Goal: Complete application form: Complete application form

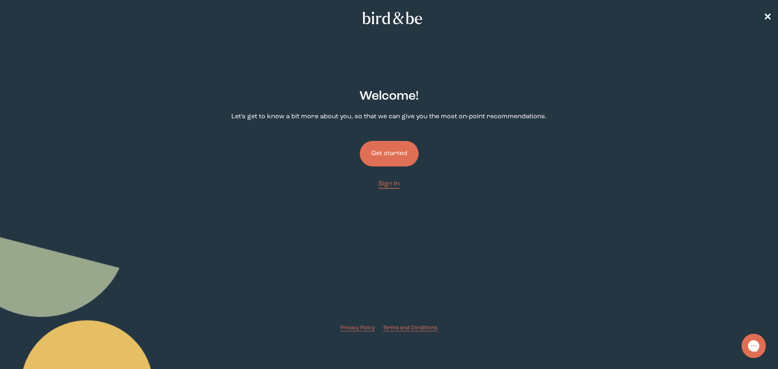
click at [391, 153] on button "Get started" at bounding box center [389, 154] width 59 height 26
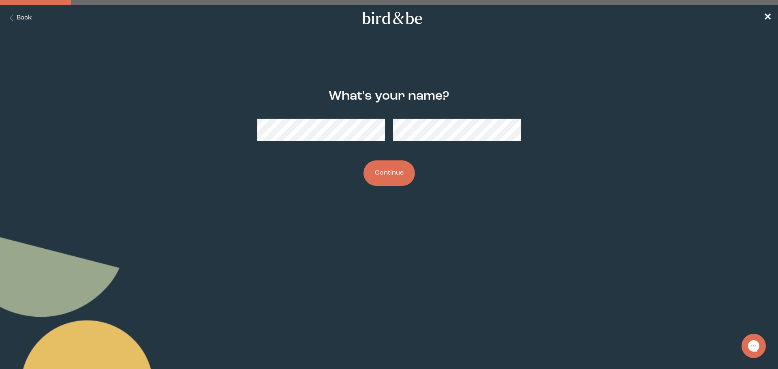
click at [364, 160] on button "Continue" at bounding box center [389, 173] width 51 height 26
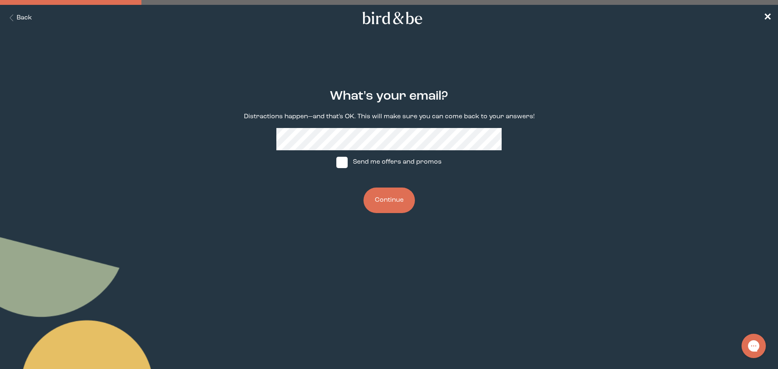
click at [19, 16] on button "Back" at bounding box center [19, 17] width 26 height 9
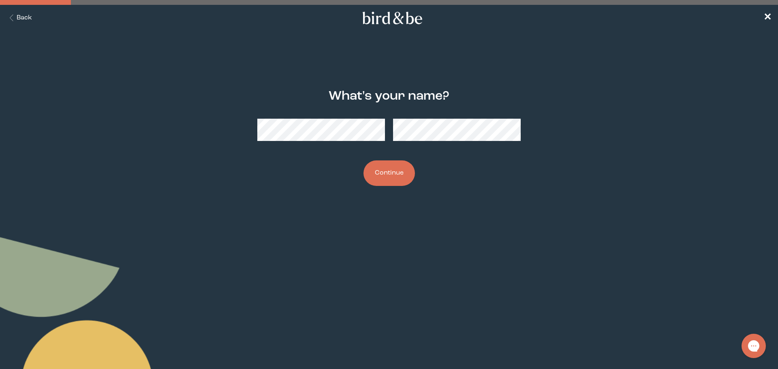
click at [760, 17] on nav "Back ✕" at bounding box center [389, 18] width 778 height 26
click at [766, 17] on span "✕" at bounding box center [768, 18] width 8 height 10
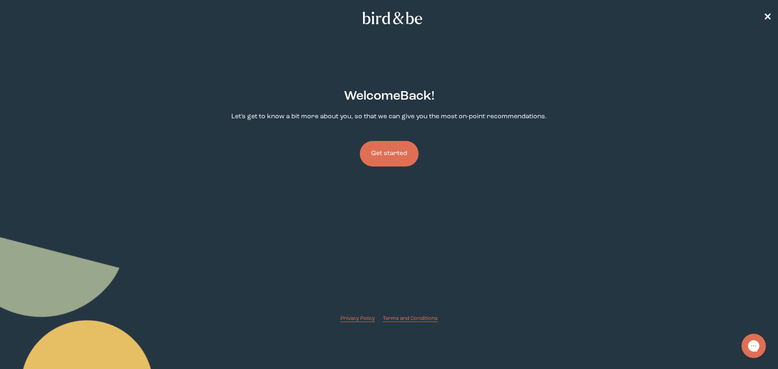
click at [373, 149] on button "Get started" at bounding box center [389, 154] width 59 height 26
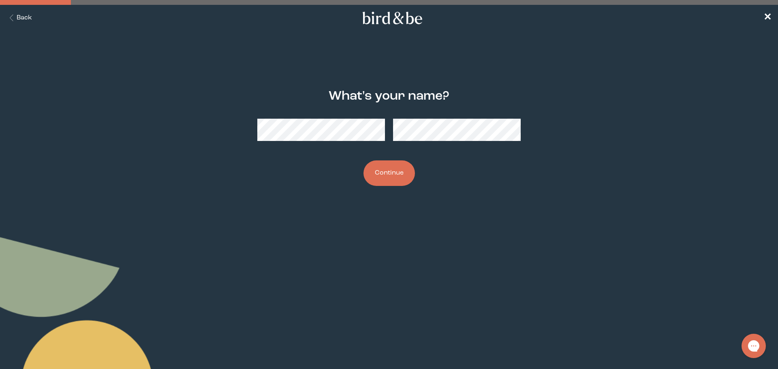
click at [381, 174] on button "Continue" at bounding box center [389, 173] width 51 height 26
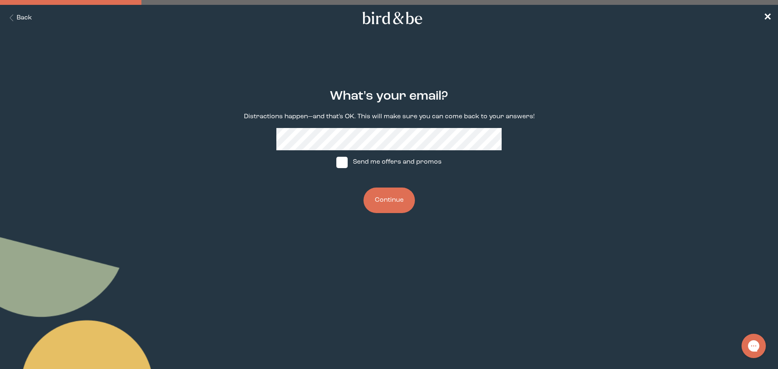
click at [390, 206] on button "Continue" at bounding box center [389, 201] width 51 height 26
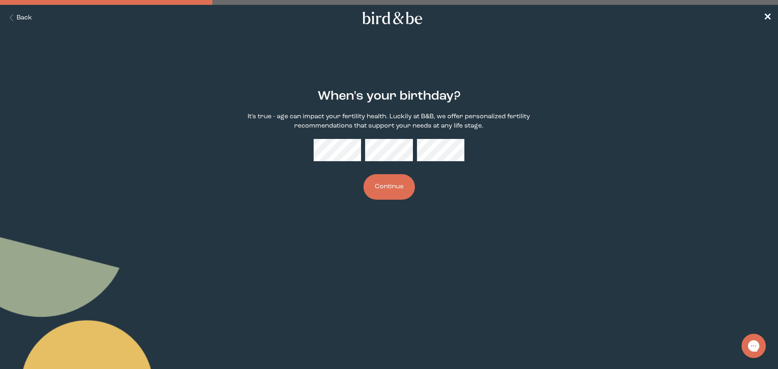
click at [364, 174] on button "Continue" at bounding box center [389, 187] width 51 height 26
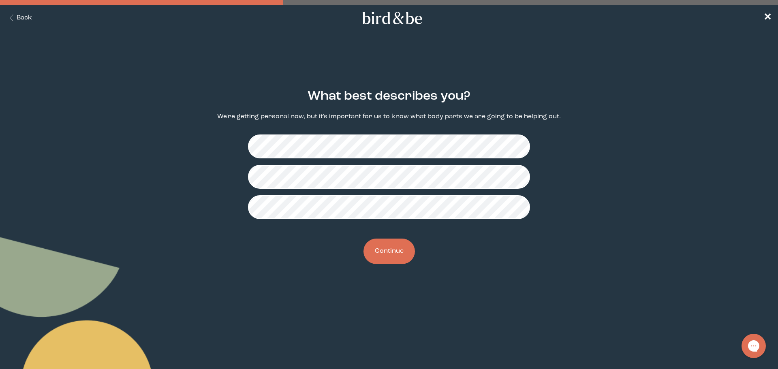
click at [399, 250] on button "Continue" at bounding box center [389, 252] width 51 height 26
click at [385, 254] on button "Continue" at bounding box center [389, 252] width 51 height 26
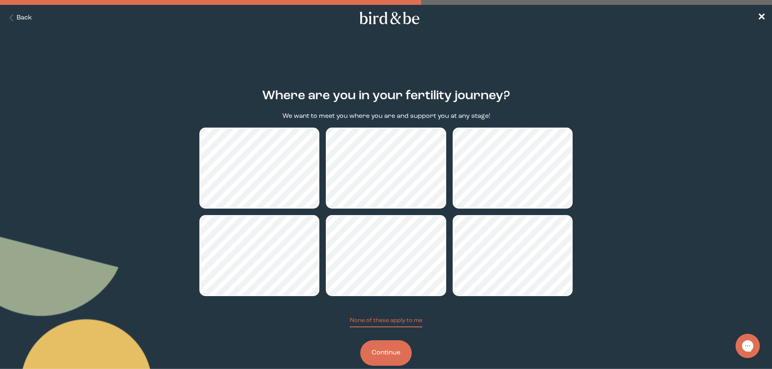
click at [398, 349] on button "Continue" at bounding box center [385, 353] width 51 height 26
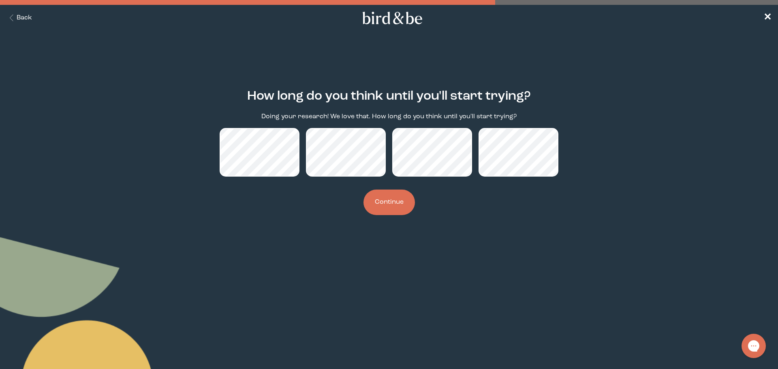
click at [395, 199] on button "Continue" at bounding box center [389, 203] width 51 height 26
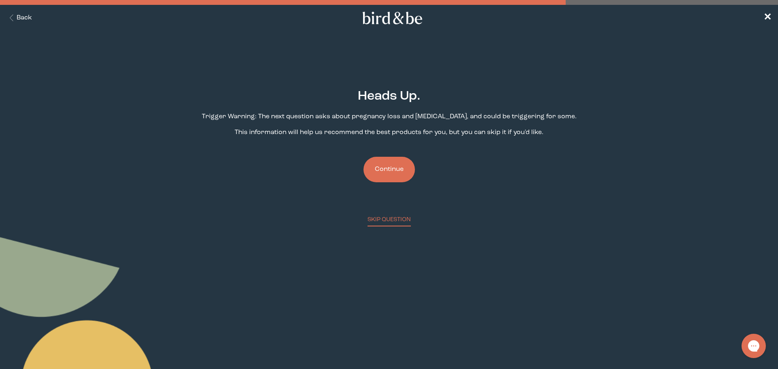
click at [401, 168] on button "Continue" at bounding box center [389, 170] width 51 height 26
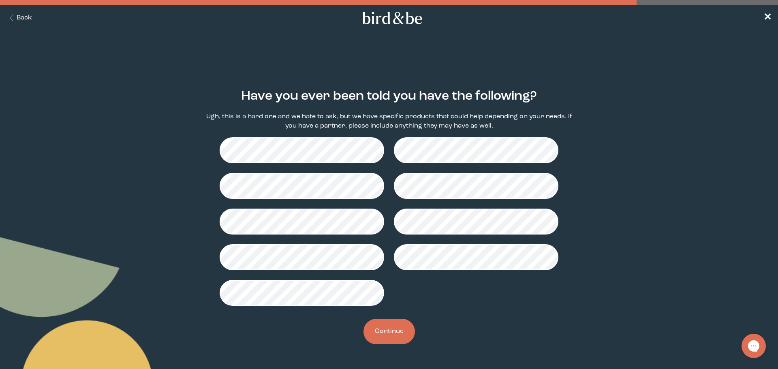
click at [392, 332] on button "Continue" at bounding box center [389, 332] width 51 height 26
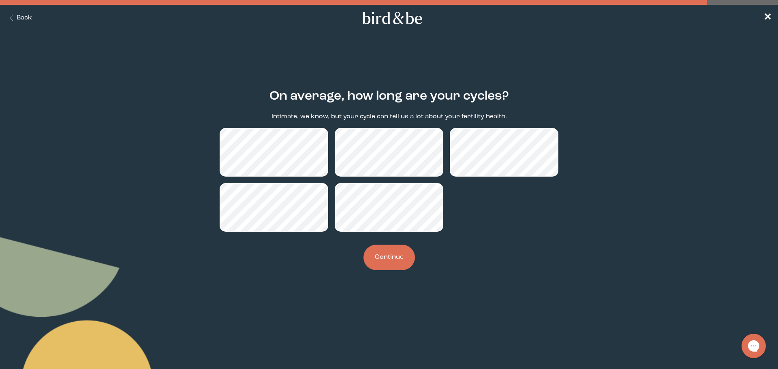
click at [391, 255] on button "Continue" at bounding box center [389, 258] width 51 height 26
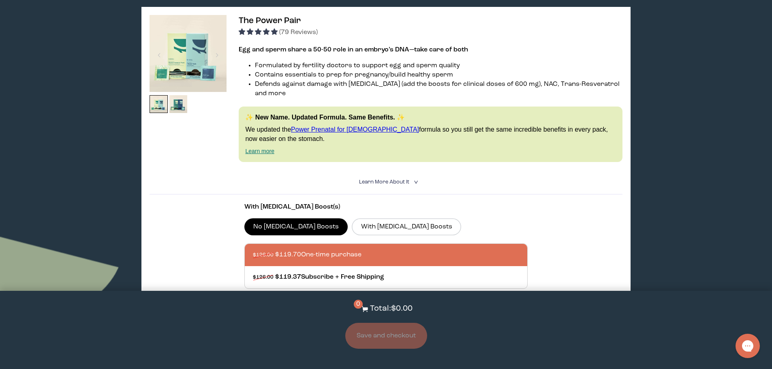
scroll to position [122, 0]
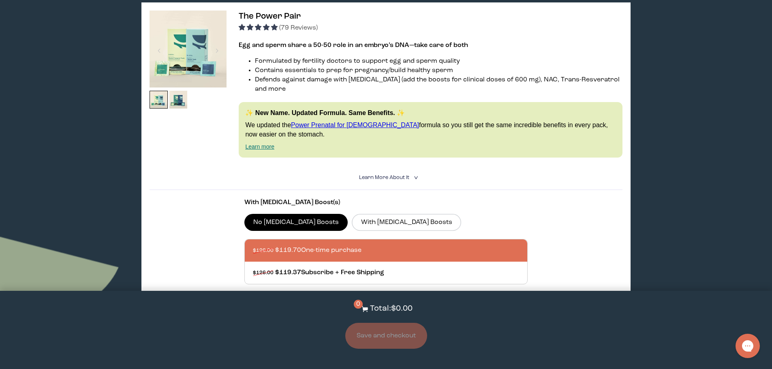
click at [265, 143] on link "Learn more" at bounding box center [259, 146] width 29 height 6
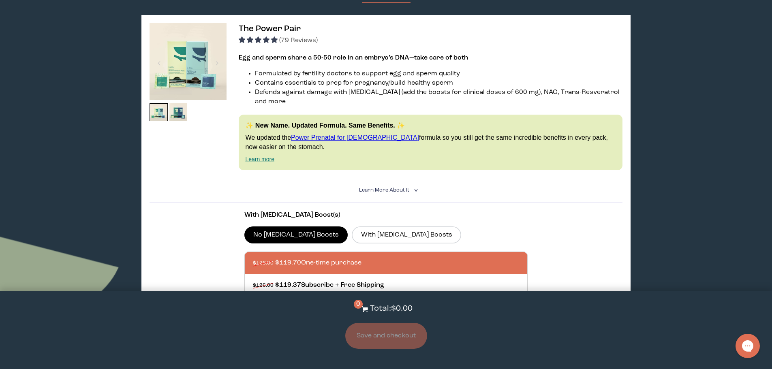
scroll to position [81, 0]
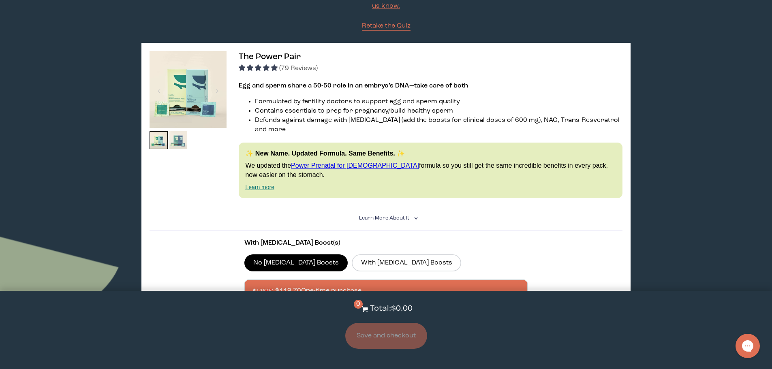
click at [178, 139] on img at bounding box center [178, 140] width 18 height 18
click at [204, 91] on img at bounding box center [188, 89] width 77 height 77
click at [352, 255] on label "With [MEDICAL_DATA] Boosts" at bounding box center [406, 263] width 109 height 17
click at [0, 0] on input "With [MEDICAL_DATA] Boosts" at bounding box center [0, 0] width 0 height 0
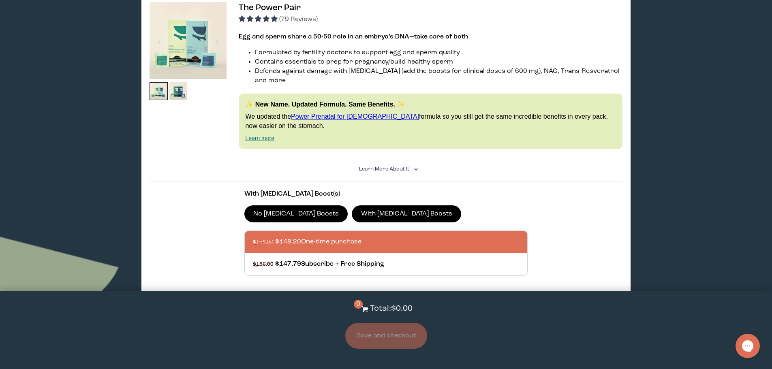
scroll to position [122, 0]
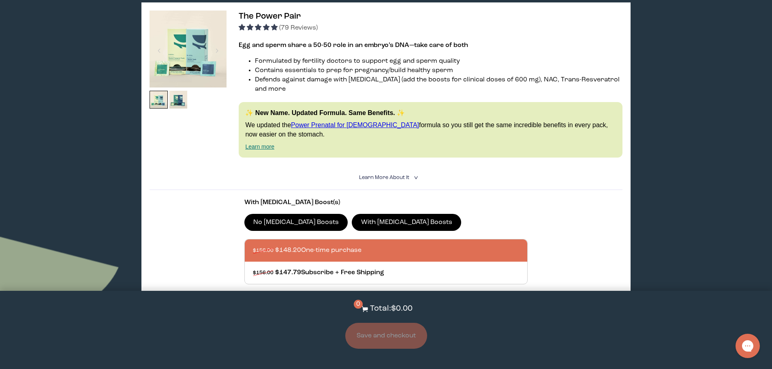
click at [185, 67] on img at bounding box center [188, 49] width 77 height 77
click at [181, 100] on img at bounding box center [178, 100] width 18 height 18
click at [178, 103] on img at bounding box center [178, 100] width 18 height 18
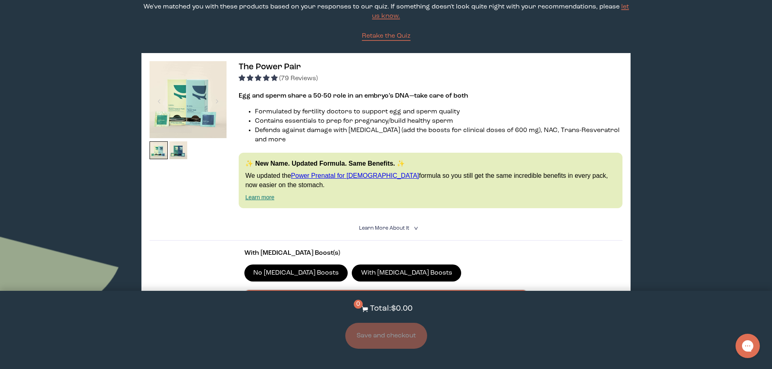
scroll to position [41, 0]
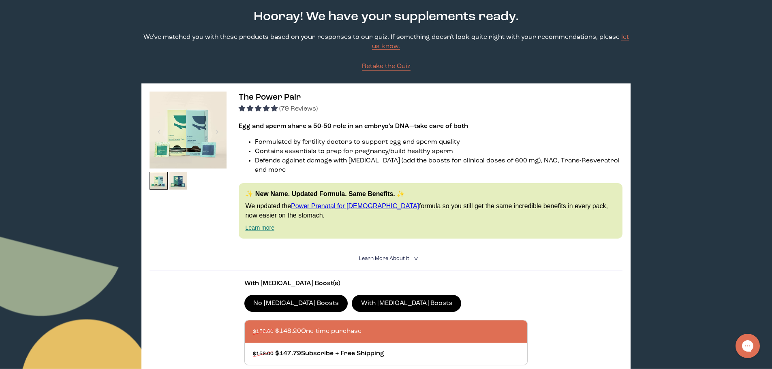
click at [400, 256] on span "Learn More About it" at bounding box center [384, 258] width 50 height 5
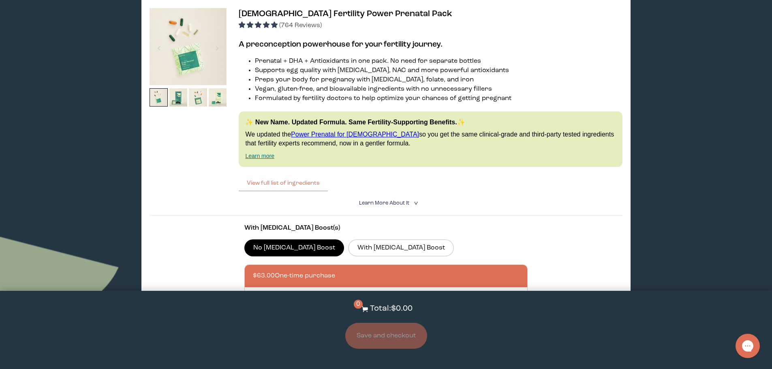
scroll to position [1702, 0]
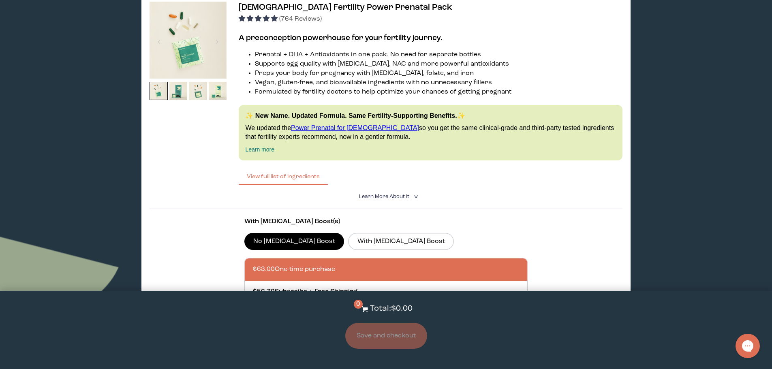
click at [205, 24] on img at bounding box center [188, 40] width 77 height 77
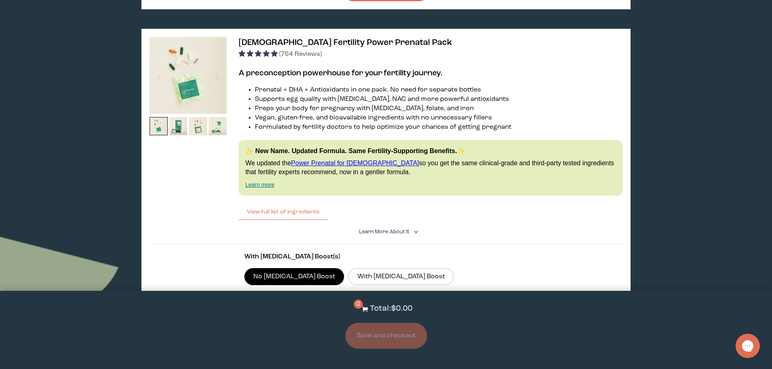
scroll to position [1662, 0]
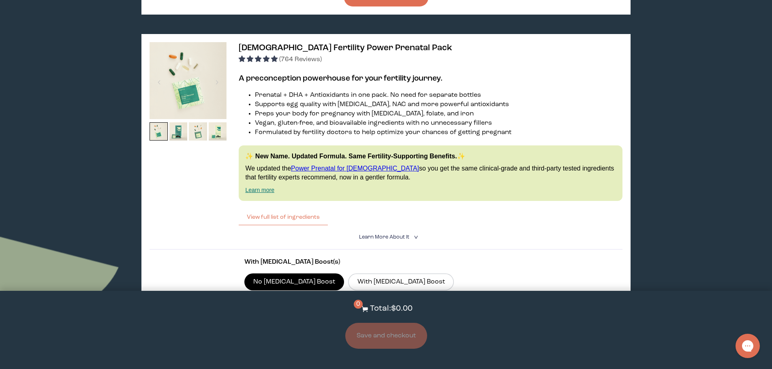
click at [176, 103] on img at bounding box center [188, 80] width 77 height 77
click at [175, 130] on img at bounding box center [178, 131] width 18 height 18
click at [201, 126] on img at bounding box center [198, 131] width 18 height 18
click at [218, 122] on img at bounding box center [218, 131] width 18 height 18
click at [161, 122] on img at bounding box center [159, 131] width 18 height 18
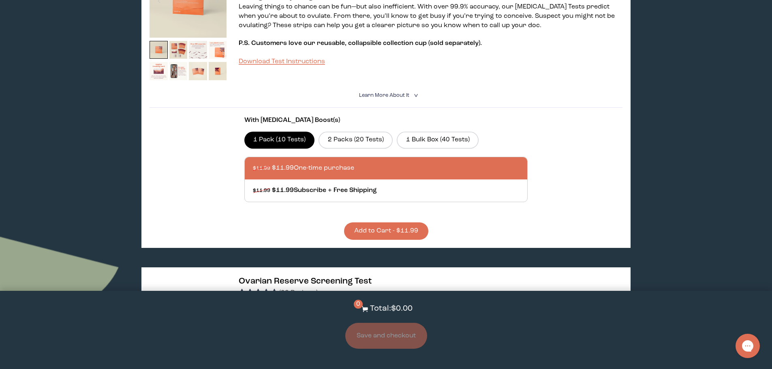
scroll to position [0, 0]
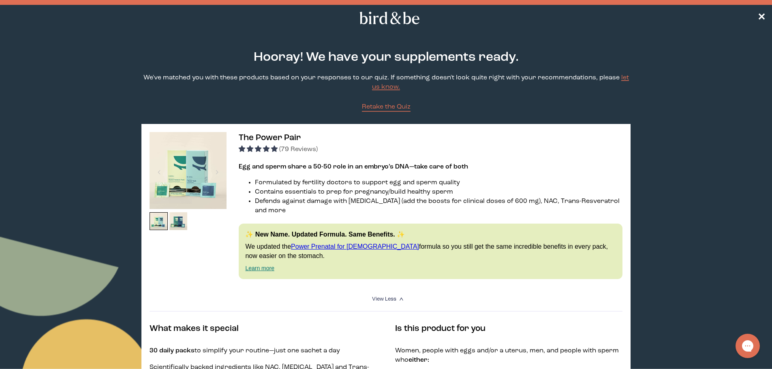
click at [407, 19] on icon at bounding box center [390, 18] width 64 height 13
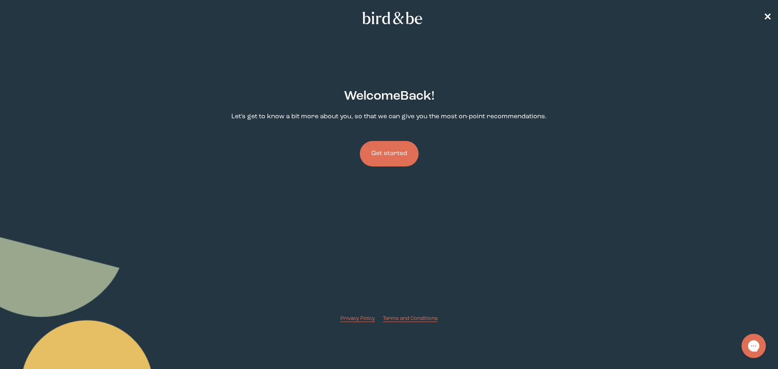
click at [394, 156] on button "Get started" at bounding box center [389, 154] width 59 height 26
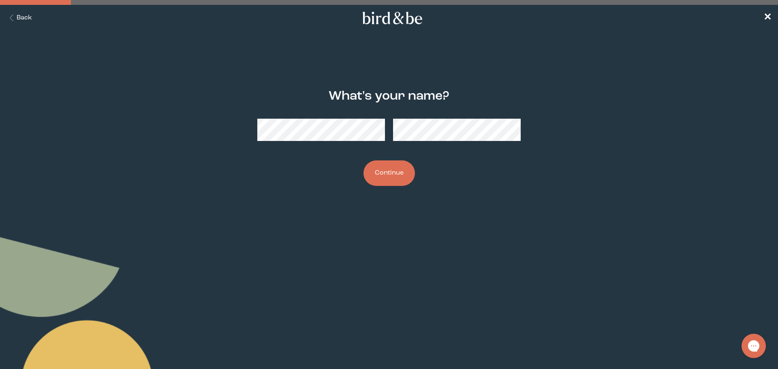
click at [393, 170] on button "Continue" at bounding box center [389, 173] width 51 height 26
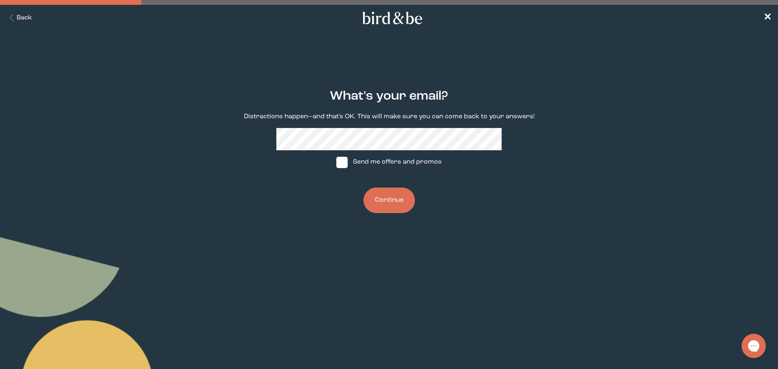
click at [392, 198] on button "Continue" at bounding box center [389, 201] width 51 height 26
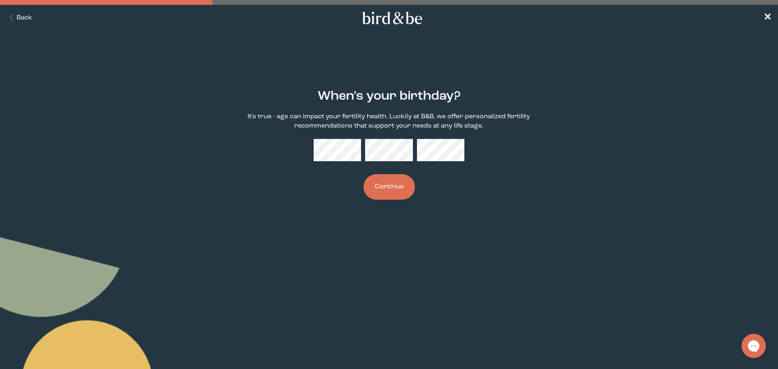
click at [382, 184] on button "Continue" at bounding box center [389, 187] width 51 height 26
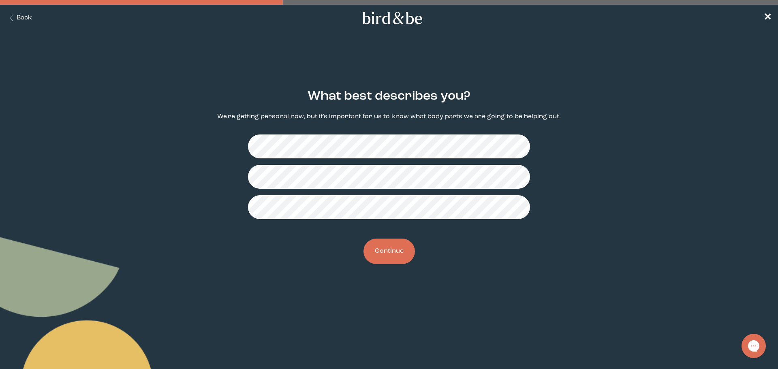
click at [400, 255] on button "Continue" at bounding box center [389, 252] width 51 height 26
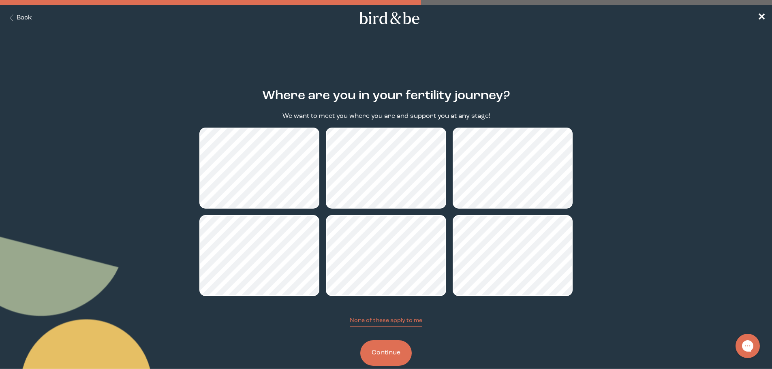
click at [392, 355] on button "Continue" at bounding box center [385, 353] width 51 height 26
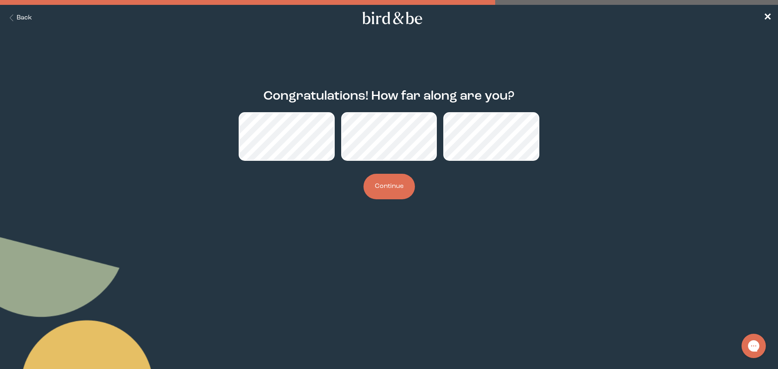
click at [392, 191] on button "Continue" at bounding box center [389, 187] width 51 height 26
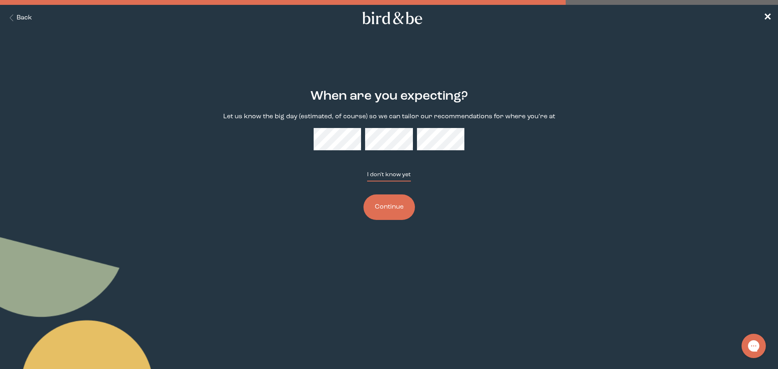
click at [392, 177] on button "I don't know yet" at bounding box center [389, 176] width 44 height 11
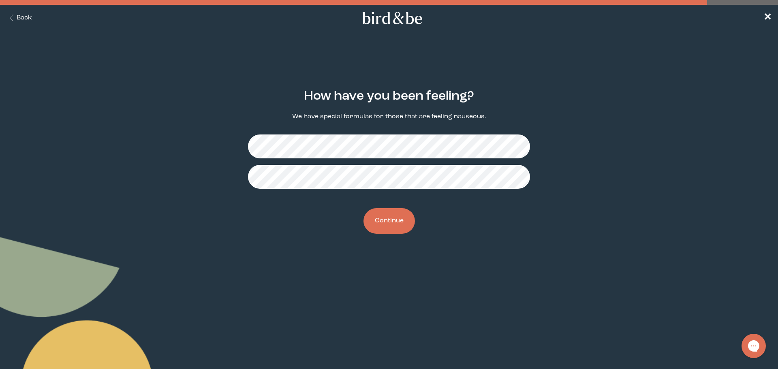
click at [379, 233] on button "Continue" at bounding box center [389, 221] width 51 height 26
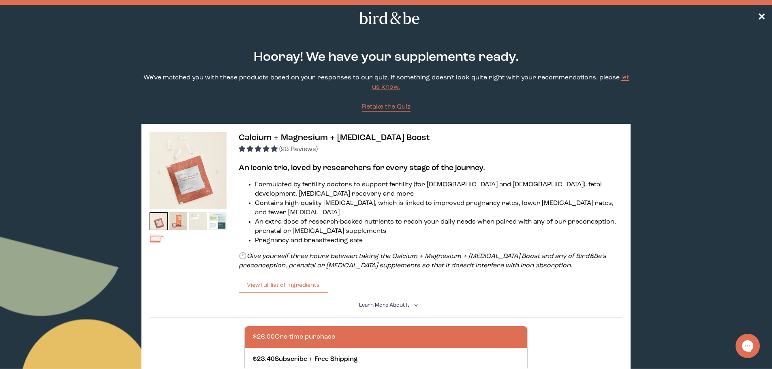
click at [394, 15] on icon at bounding box center [390, 18] width 64 height 13
